Goal: Information Seeking & Learning: Learn about a topic

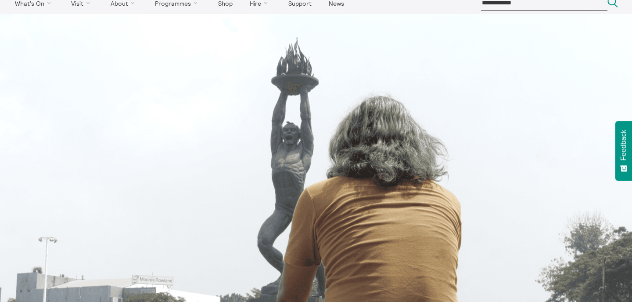
scroll to position [46, 0]
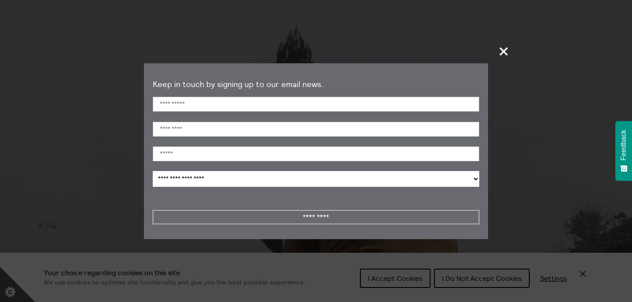
click at [498, 60] on span "+" at bounding box center [504, 51] width 26 height 26
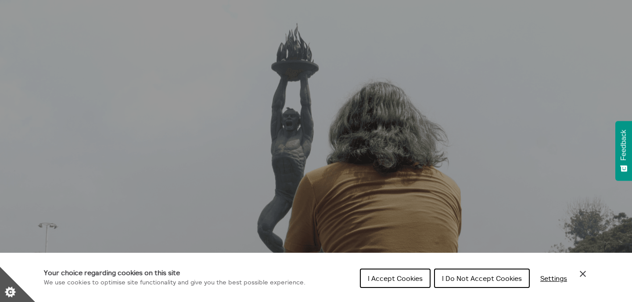
click at [390, 288] on div "I Accept Cookies I Do Not Accept Cookies Settings" at bounding box center [474, 281] width 228 height 28
click at [389, 281] on span "I Accept Cookies" at bounding box center [395, 278] width 55 height 9
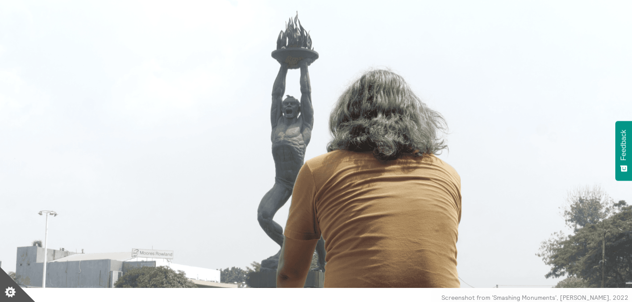
scroll to position [81, 0]
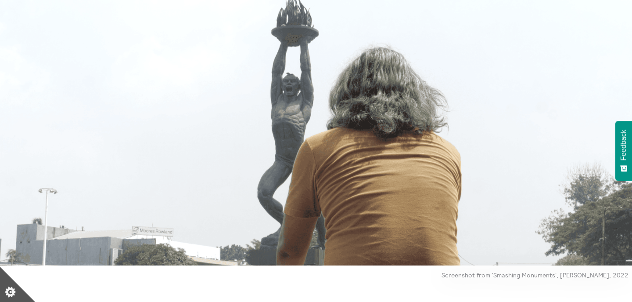
click at [508, 185] on img at bounding box center [316, 115] width 632 height 300
drag, startPoint x: 506, startPoint y: 177, endPoint x: 561, endPoint y: 8, distance: 177.2
click at [0, 0] on img at bounding box center [316, 115] width 632 height 300
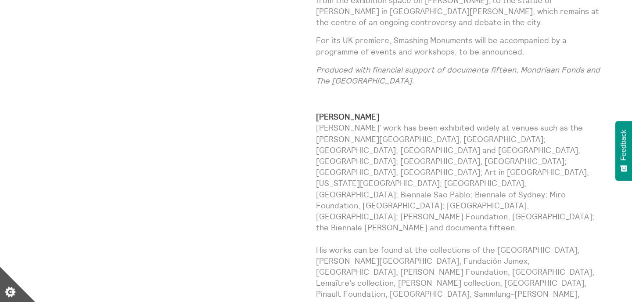
scroll to position [553, 0]
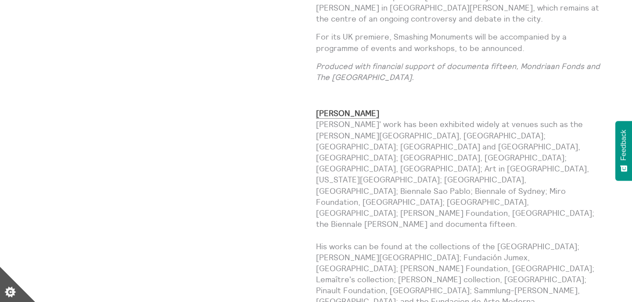
drag, startPoint x: 316, startPoint y: 113, endPoint x: 571, endPoint y: 213, distance: 274.5
click at [577, 217] on p "[PERSON_NAME] [PERSON_NAME]' work has been exhibited widely at venues such as t…" at bounding box center [460, 229] width 288 height 243
click at [439, 230] on p "[PERSON_NAME] [PERSON_NAME]' work has been exhibited widely at venues such as t…" at bounding box center [460, 229] width 288 height 243
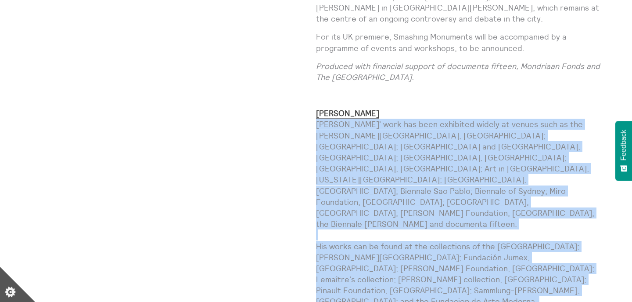
drag, startPoint x: 520, startPoint y: 258, endPoint x: 318, endPoint y: 112, distance: 249.4
click at [318, 112] on p "[PERSON_NAME] [PERSON_NAME]' work has been exhibited widely at venues such as t…" at bounding box center [460, 229] width 288 height 243
copy p "[PERSON_NAME]' work has been exhibited widely at venues such as the [PERSON_NAM…"
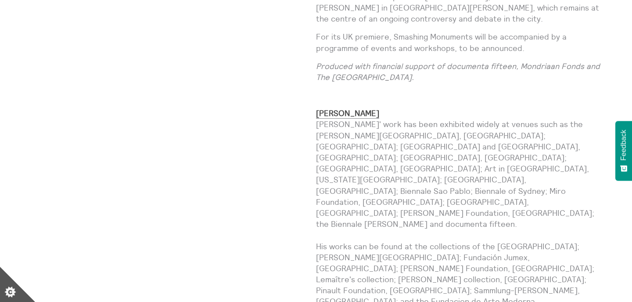
click at [260, 112] on div "Smashing Monuments [PERSON_NAME] Exhibitions [DATE] — [DATE] [GEOGRAPHIC_DATA]" at bounding box center [172, 150] width 288 height 620
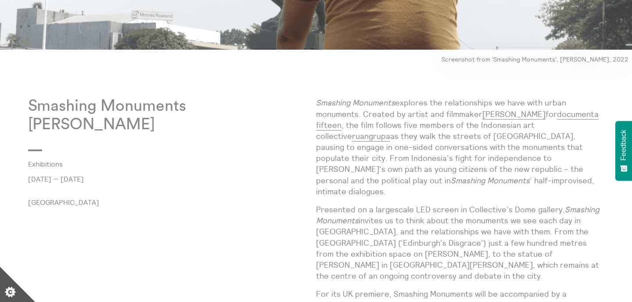
scroll to position [0, 0]
